Goal: Transaction & Acquisition: Purchase product/service

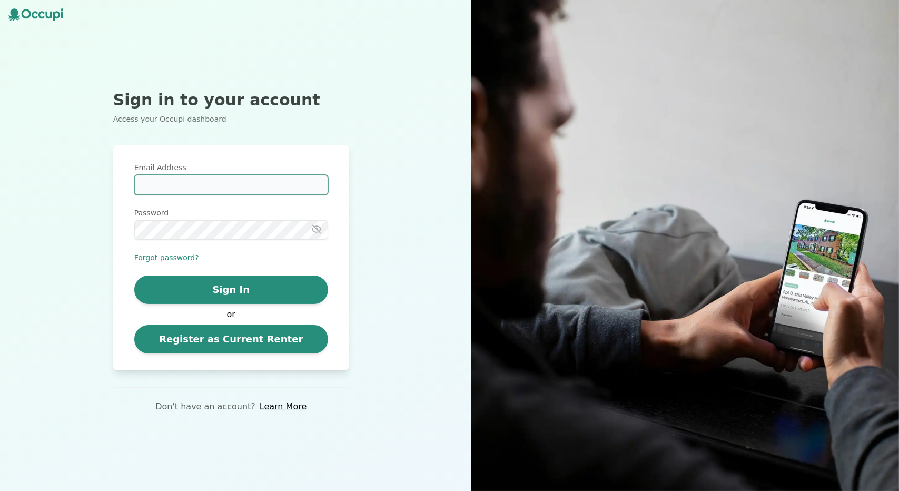
click at [170, 184] on input "Email Address" at bounding box center [231, 185] width 194 height 20
type input "**********"
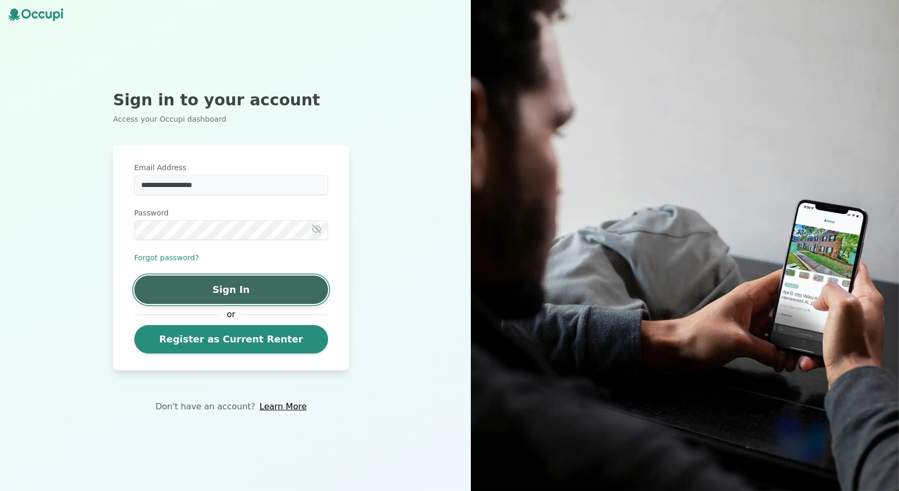
click at [206, 291] on button "Sign In" at bounding box center [231, 289] width 194 height 28
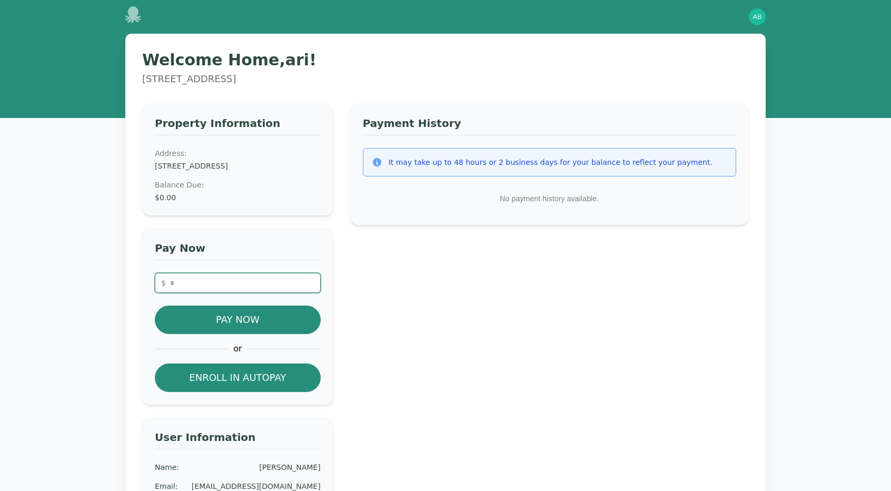
click at [206, 291] on input "number" at bounding box center [238, 283] width 166 height 20
type input "*"
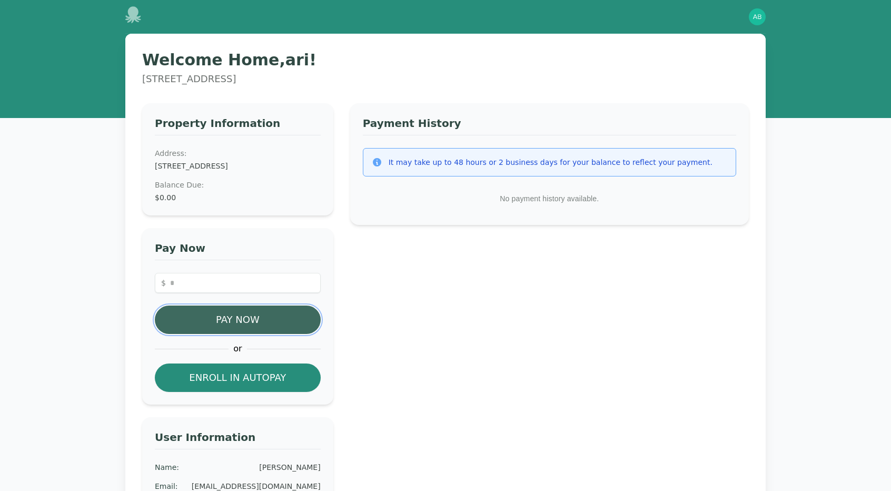
click at [215, 319] on button "Pay Now" at bounding box center [238, 319] width 166 height 28
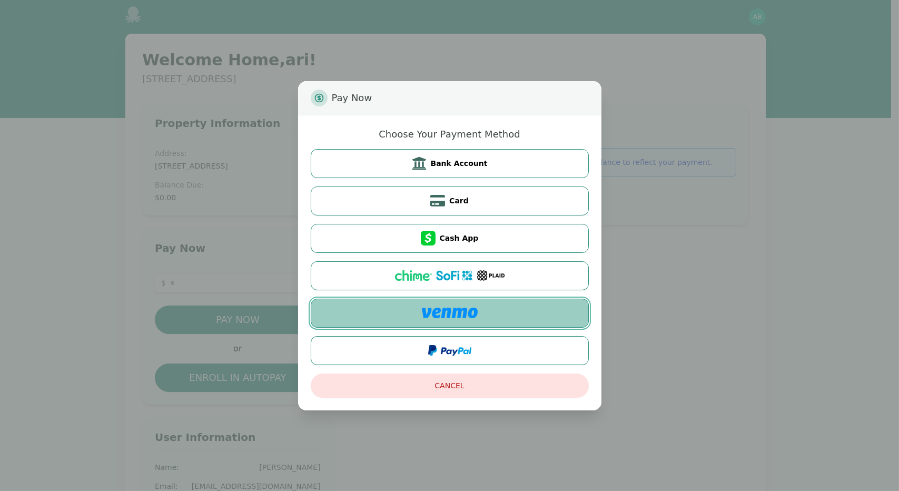
click at [481, 311] on button at bounding box center [450, 313] width 278 height 29
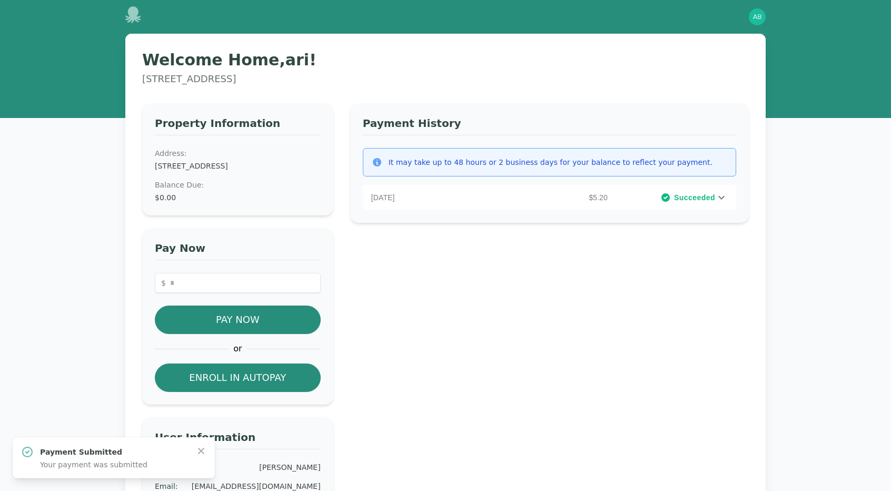
click at [140, 9] on icon at bounding box center [133, 14] width 17 height 17
click at [133, 17] on icon at bounding box center [133, 14] width 16 height 17
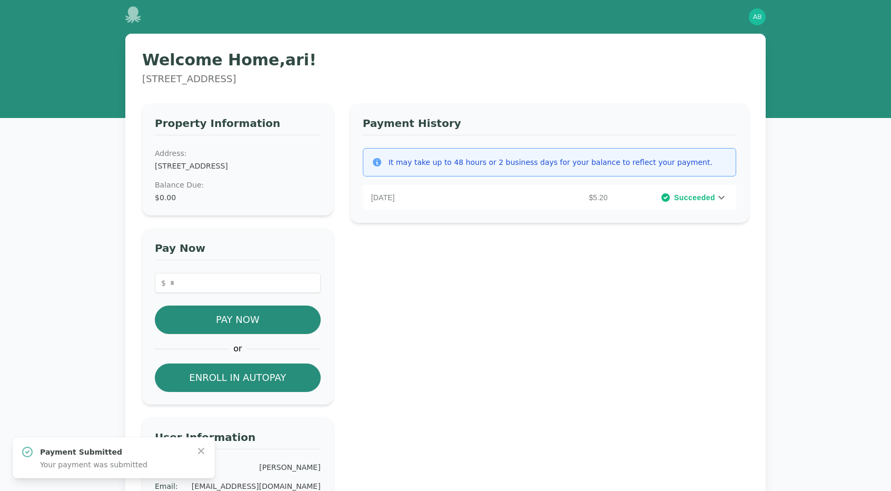
click at [714, 199] on span "Succeeded" at bounding box center [694, 197] width 41 height 11
click at [755, 15] on img "button" at bounding box center [757, 16] width 17 height 17
click at [423, 44] on div "Welcome Home, [PERSON_NAME] ! 026A, [STREET_ADDRESS] Property Information Addre…" at bounding box center [445, 330] width 640 height 593
